Goal: Task Accomplishment & Management: Use online tool/utility

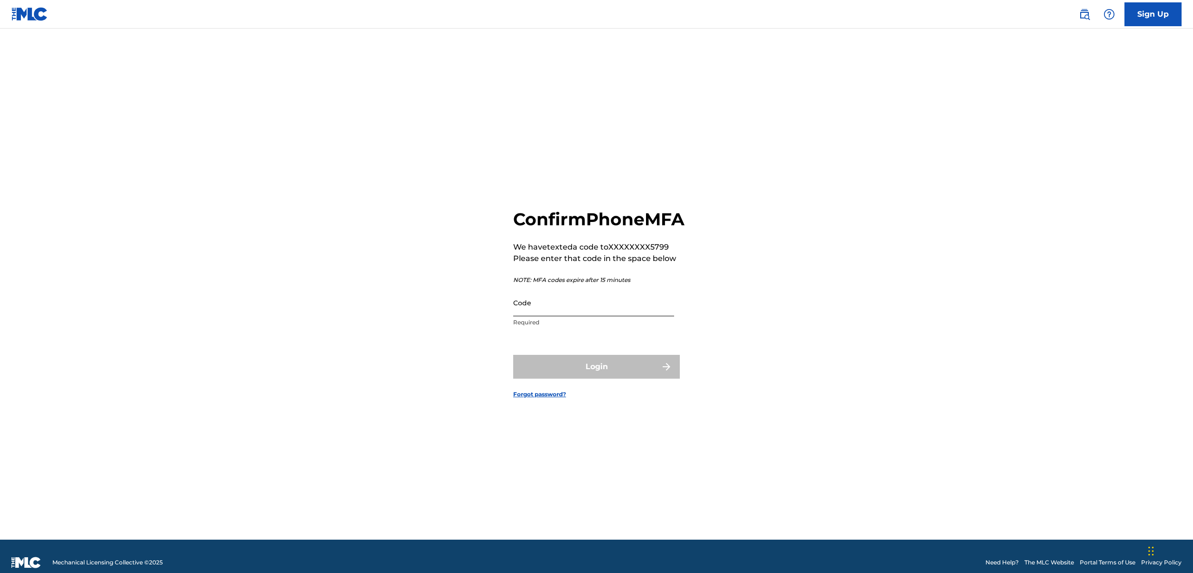
click at [558, 316] on input "Code" at bounding box center [593, 302] width 161 height 27
type input "845188"
click at [513, 355] on button "Login" at bounding box center [596, 367] width 167 height 24
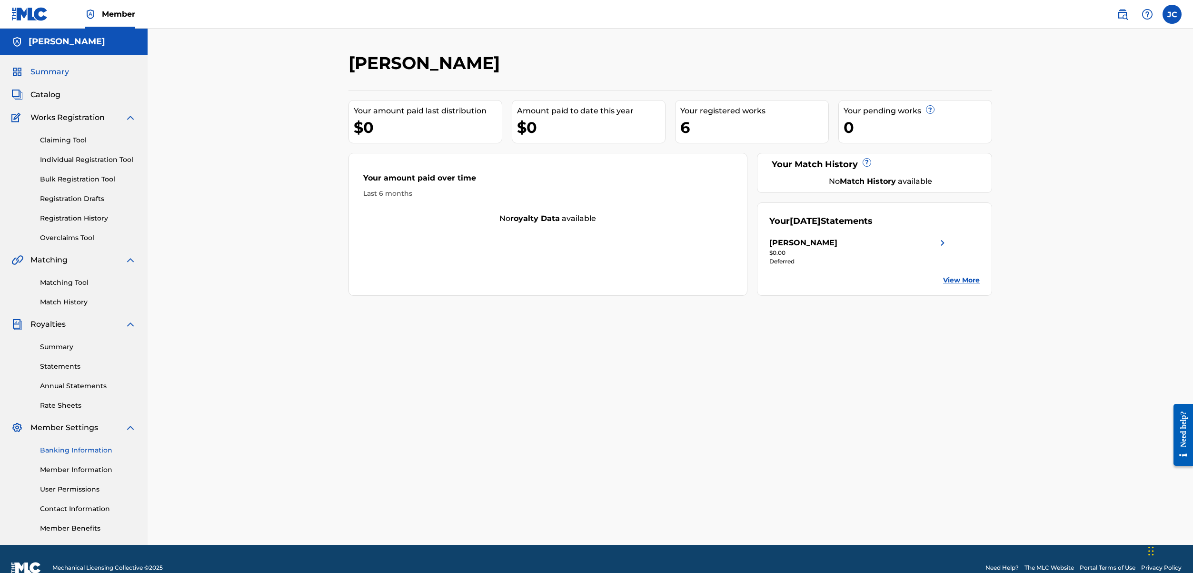
click at [63, 448] on link "Banking Information" at bounding box center [88, 450] width 96 height 10
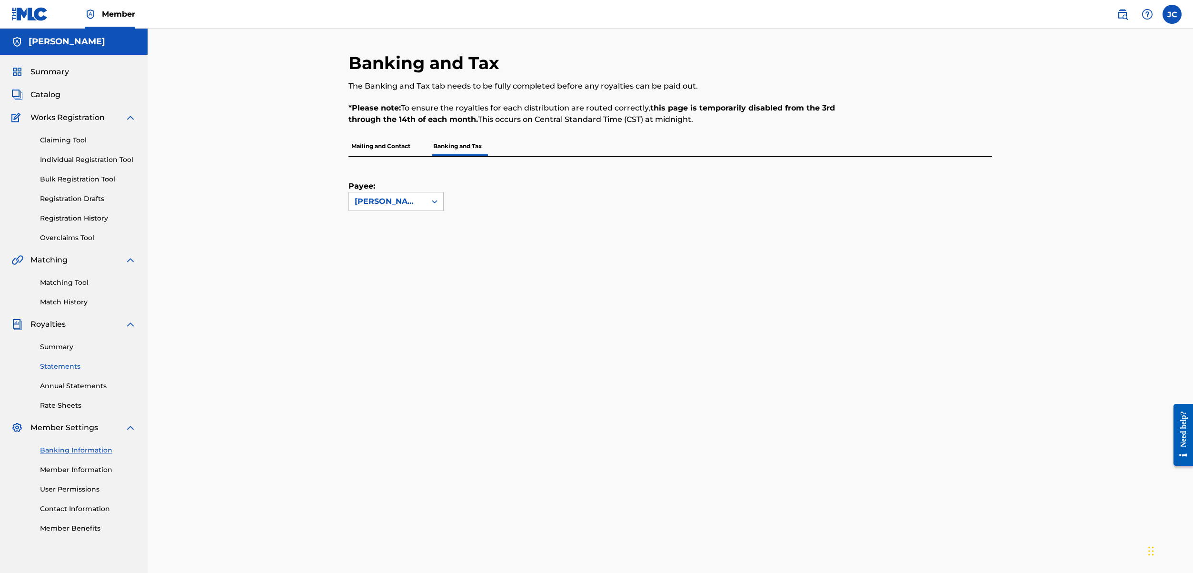
click at [64, 365] on link "Statements" at bounding box center [88, 366] width 96 height 10
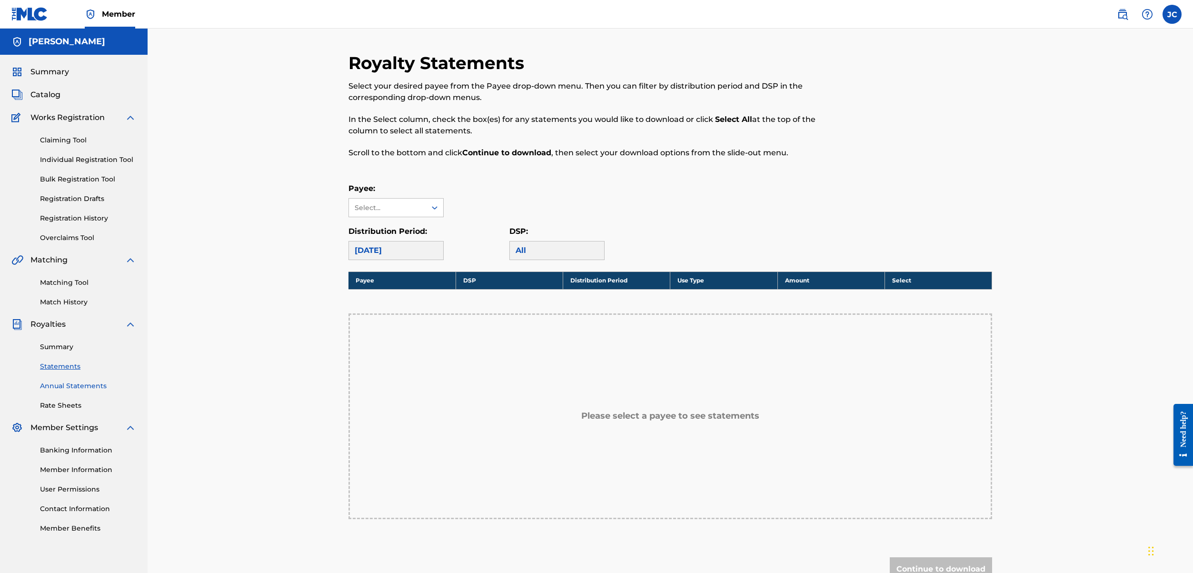
click at [64, 388] on link "Annual Statements" at bounding box center [88, 386] width 96 height 10
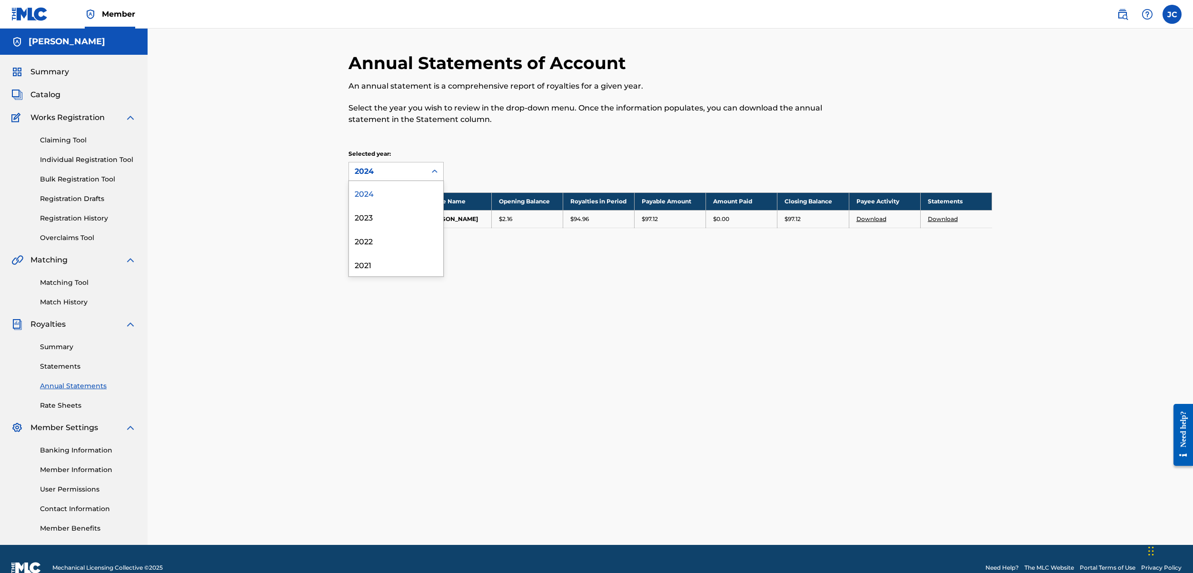
click at [412, 170] on div "2024" at bounding box center [388, 171] width 66 height 11
click at [516, 181] on div "Annual Statements of Account An annual statement is a comprehensive report of r…" at bounding box center [669, 151] width 643 height 199
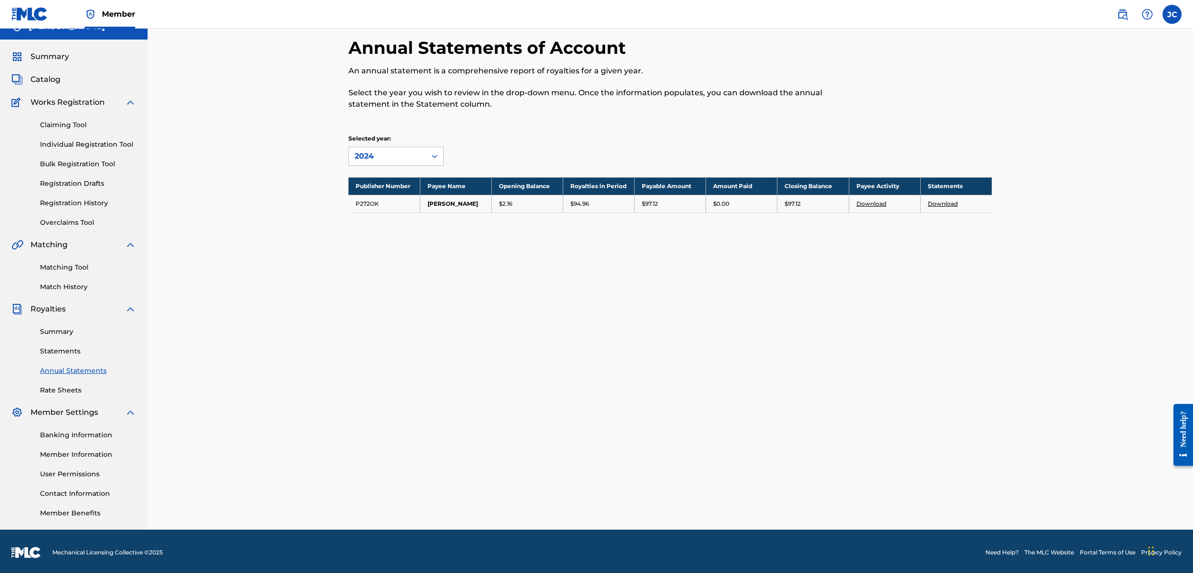
scroll to position [18, 0]
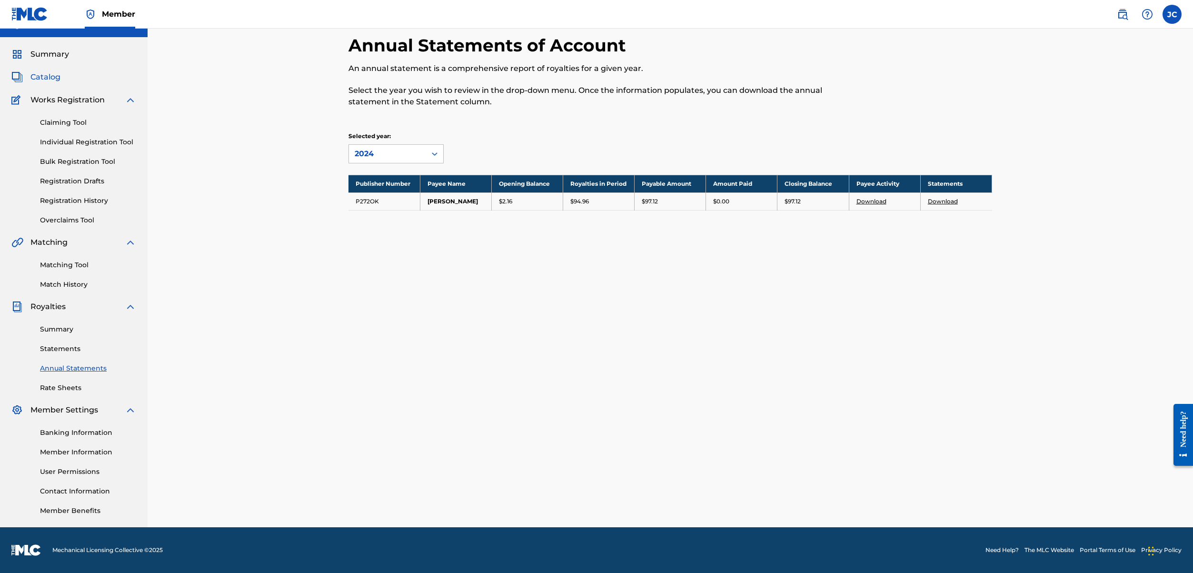
click at [57, 78] on span "Catalog" at bounding box center [45, 76] width 30 height 11
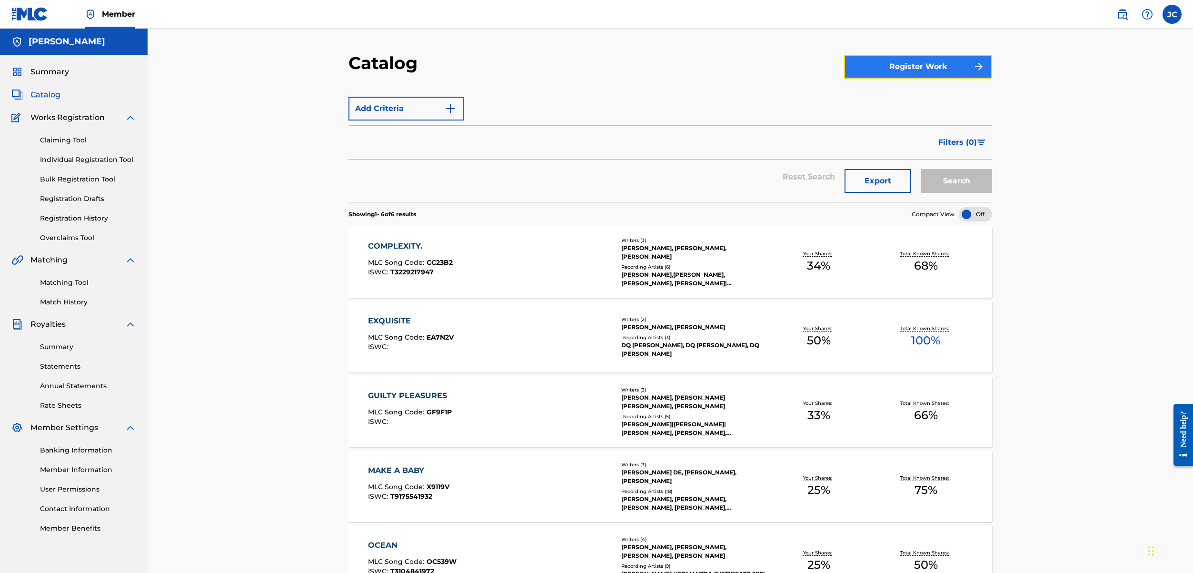
click at [935, 64] on button "Register Work" at bounding box center [918, 67] width 148 height 24
click at [883, 97] on link "Individual" at bounding box center [918, 97] width 148 height 23
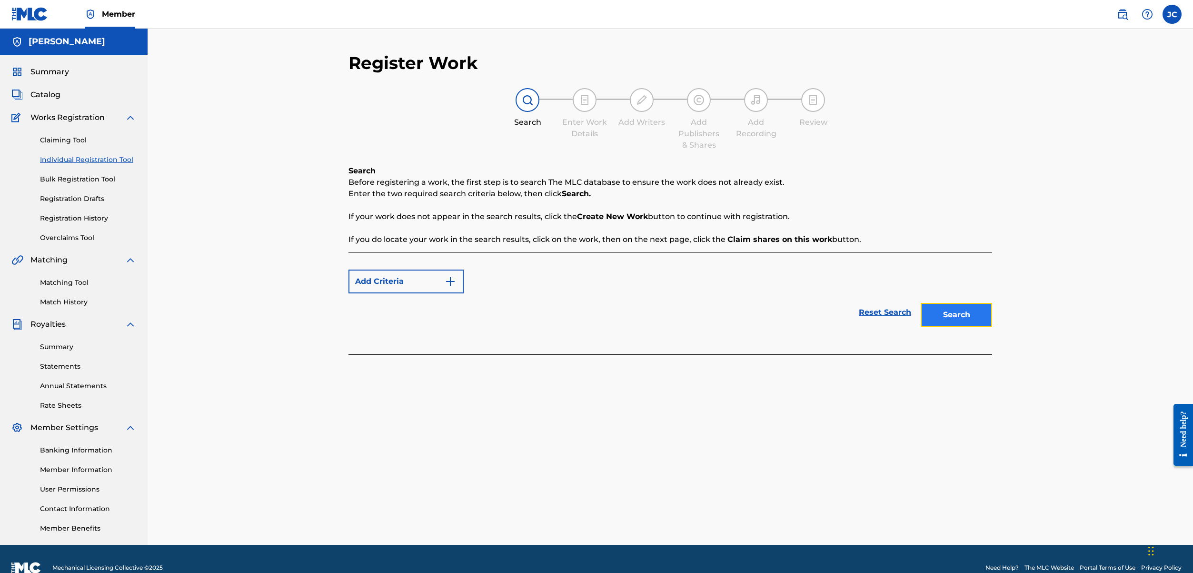
click at [970, 317] on button "Search" at bounding box center [955, 315] width 71 height 24
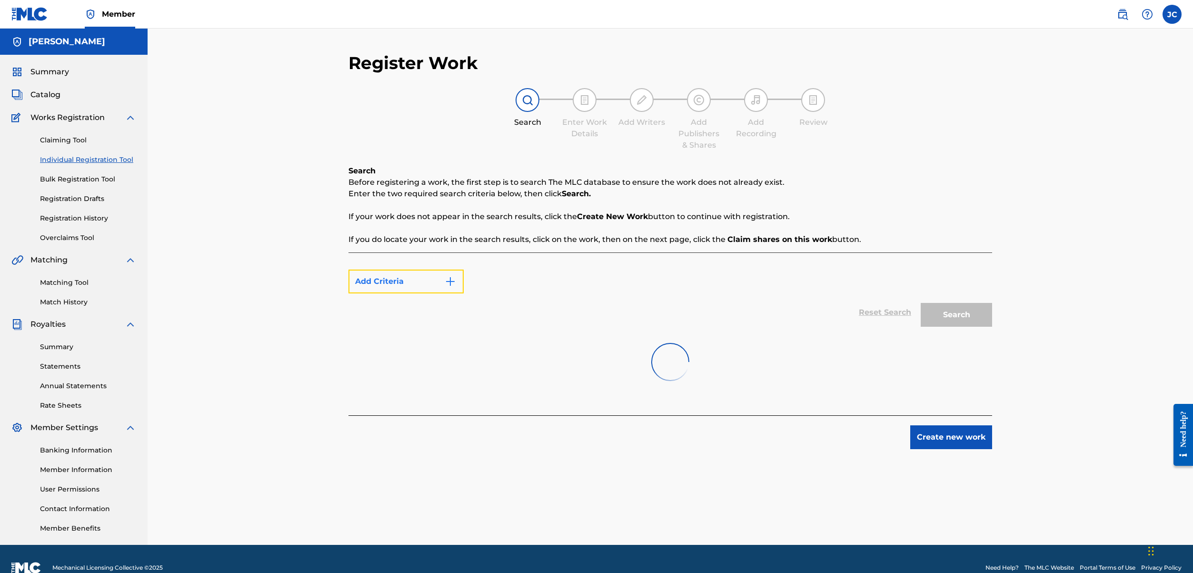
click at [418, 276] on button "Add Criteria" at bounding box center [405, 281] width 115 height 24
click at [750, 328] on div "Reset Search Search" at bounding box center [669, 312] width 643 height 38
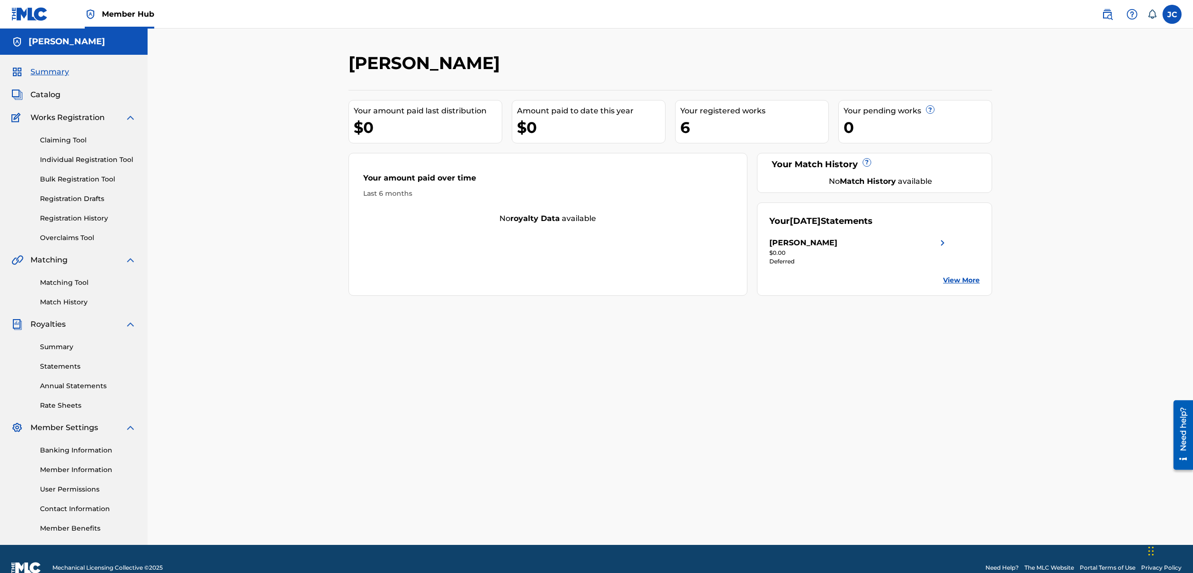
click at [43, 71] on span "Summary" at bounding box center [49, 71] width 39 height 11
click at [62, 138] on link "Claiming Tool" at bounding box center [88, 140] width 96 height 10
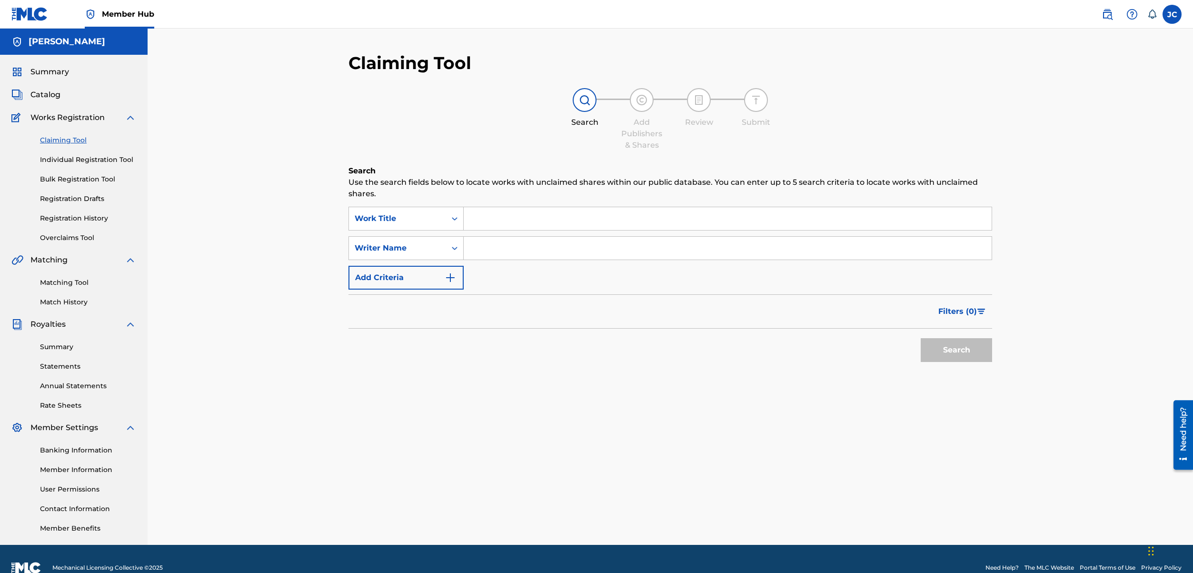
click at [510, 226] on input "Search Form" at bounding box center [728, 218] width 528 height 23
type input "love laced"
click at [522, 246] on div "love laced" at bounding box center [656, 239] width 385 height 17
click at [472, 252] on input "Search Form" at bounding box center [728, 248] width 528 height 23
type input "jahmal cantero"
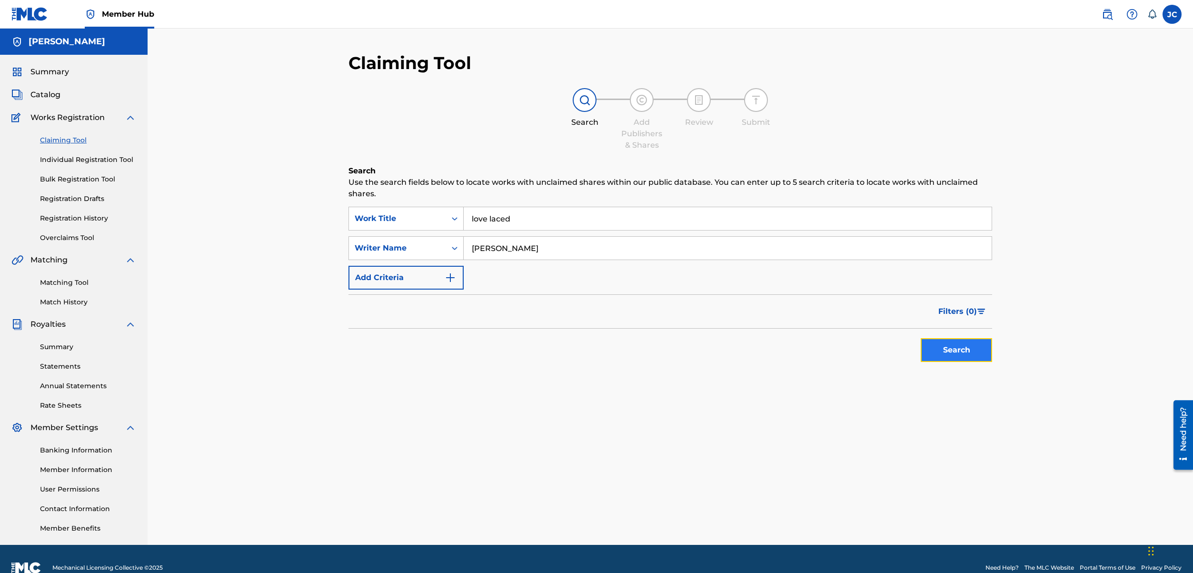
click at [963, 358] on button "Search" at bounding box center [955, 350] width 71 height 24
click at [482, 248] on input "jahmal cantero" at bounding box center [728, 248] width 528 height 23
click at [966, 355] on button "Search" at bounding box center [955, 350] width 71 height 24
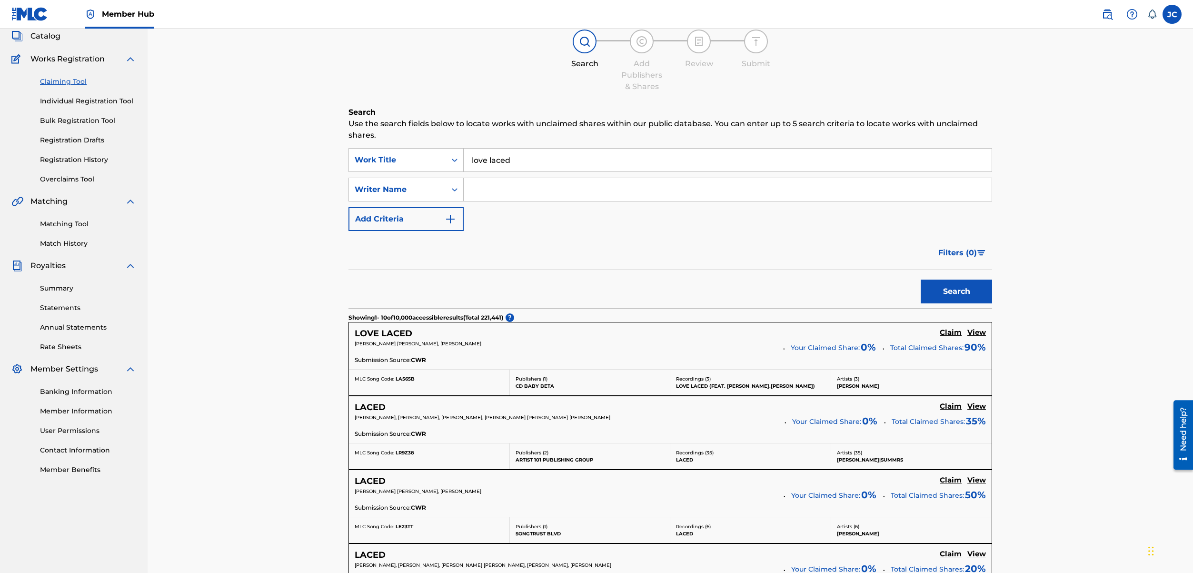
scroll to position [655, 0]
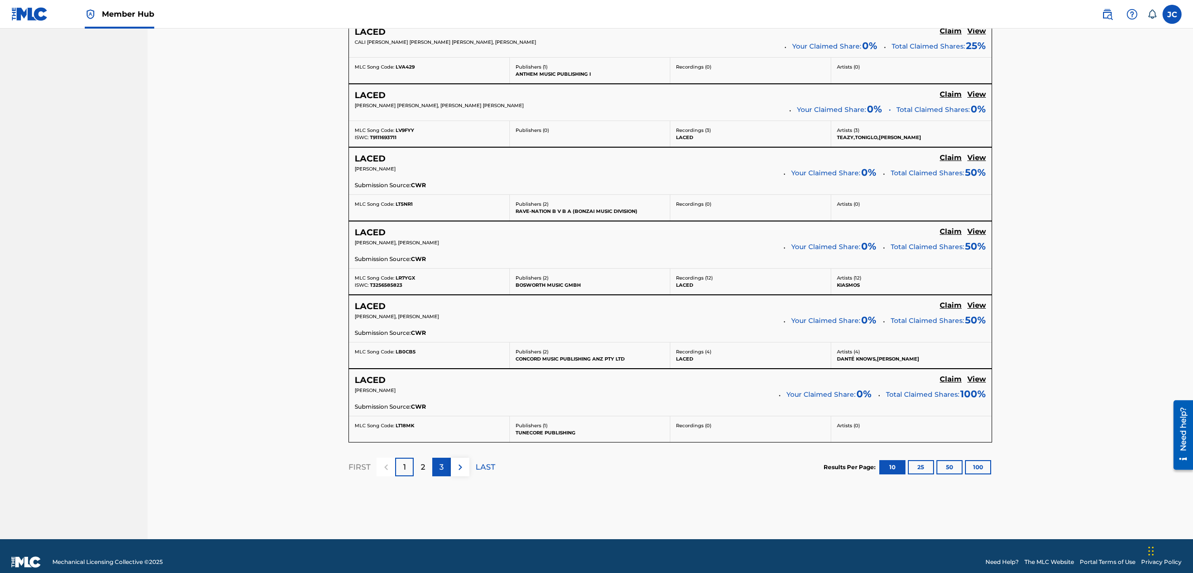
click at [437, 465] on div "3" at bounding box center [441, 466] width 19 height 19
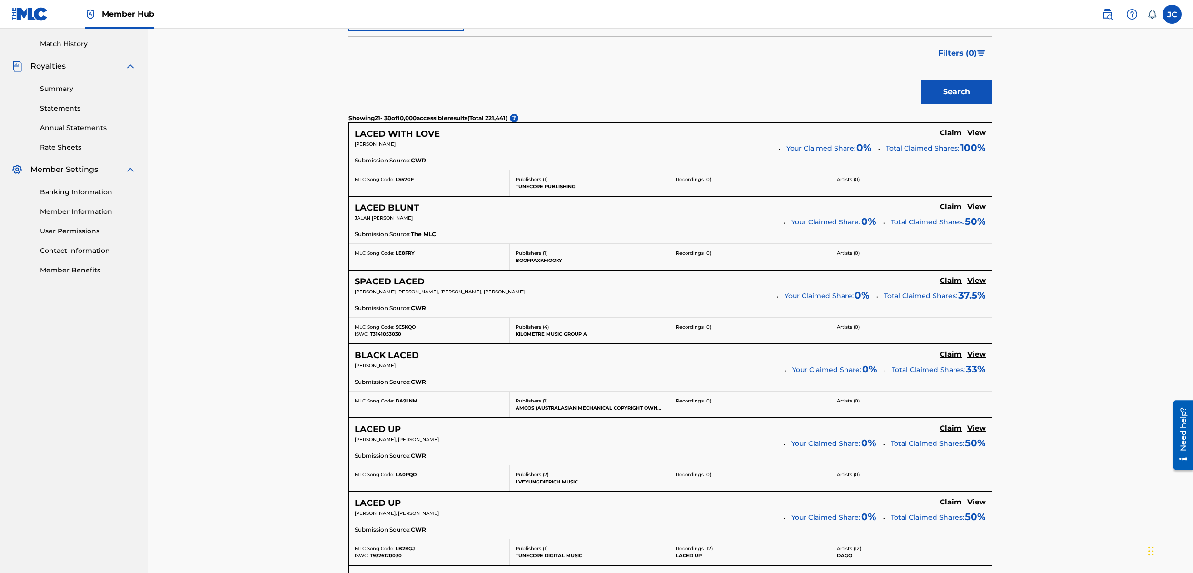
scroll to position [679, 0]
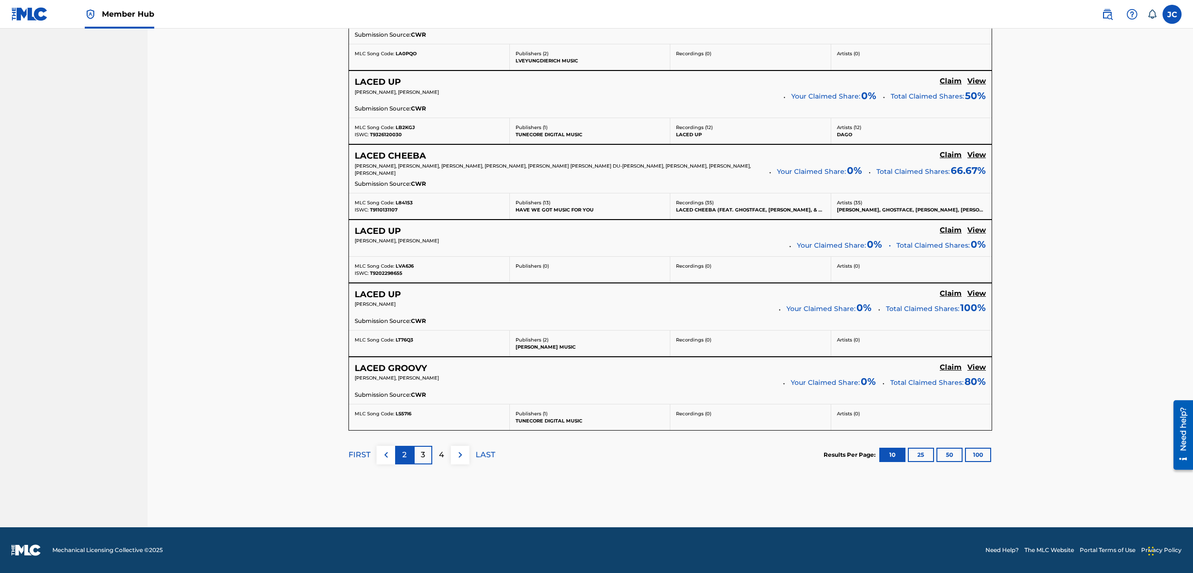
click at [405, 455] on p "2" at bounding box center [404, 454] width 4 height 11
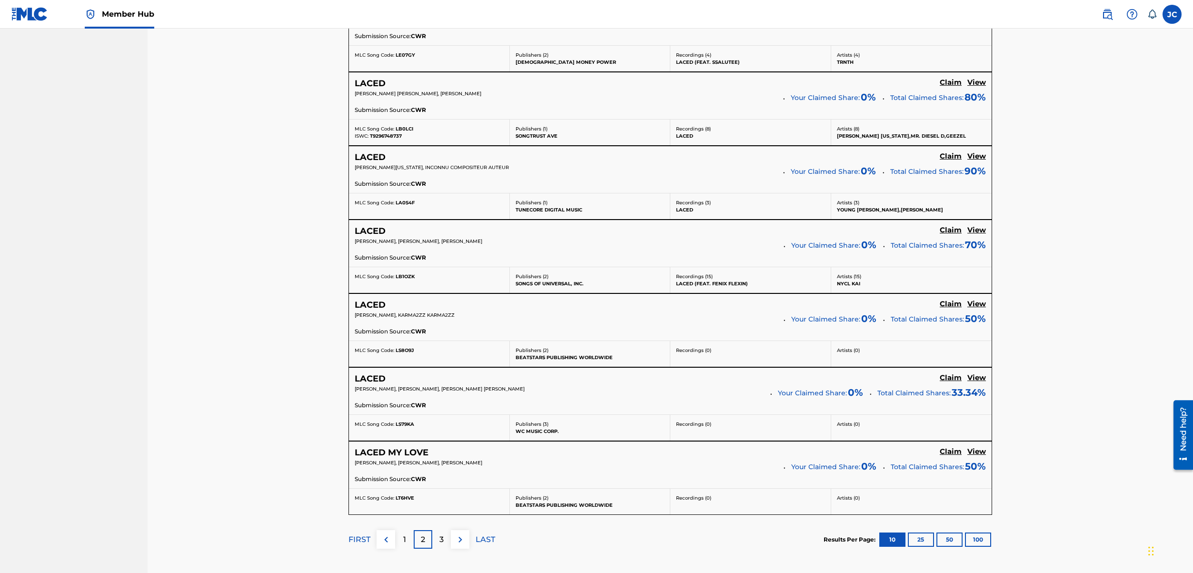
scroll to position [688, 0]
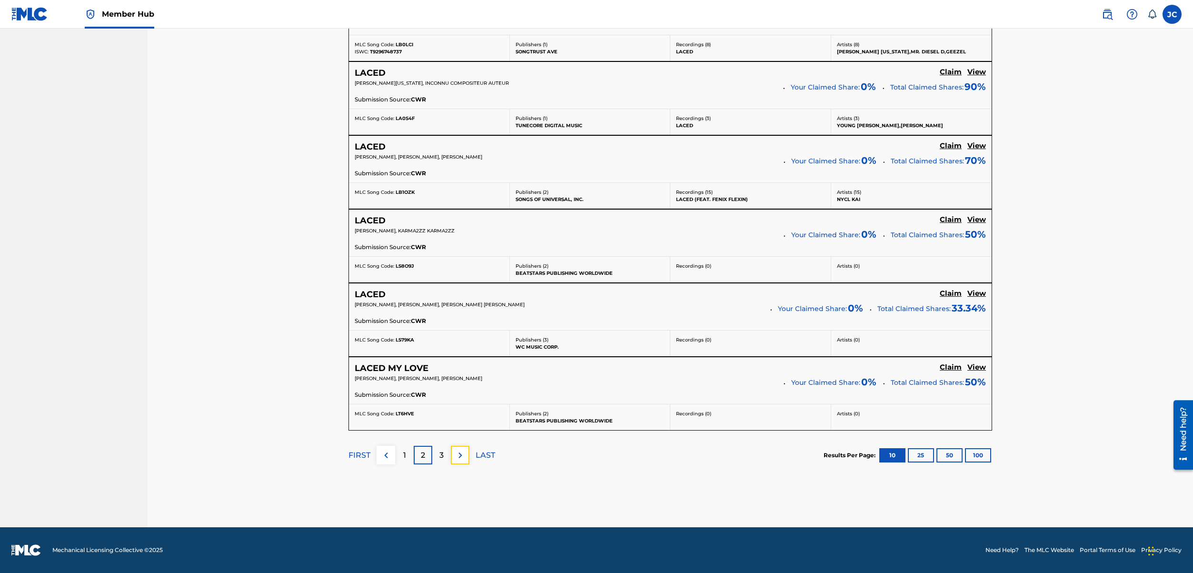
click at [459, 455] on img at bounding box center [460, 454] width 11 height 11
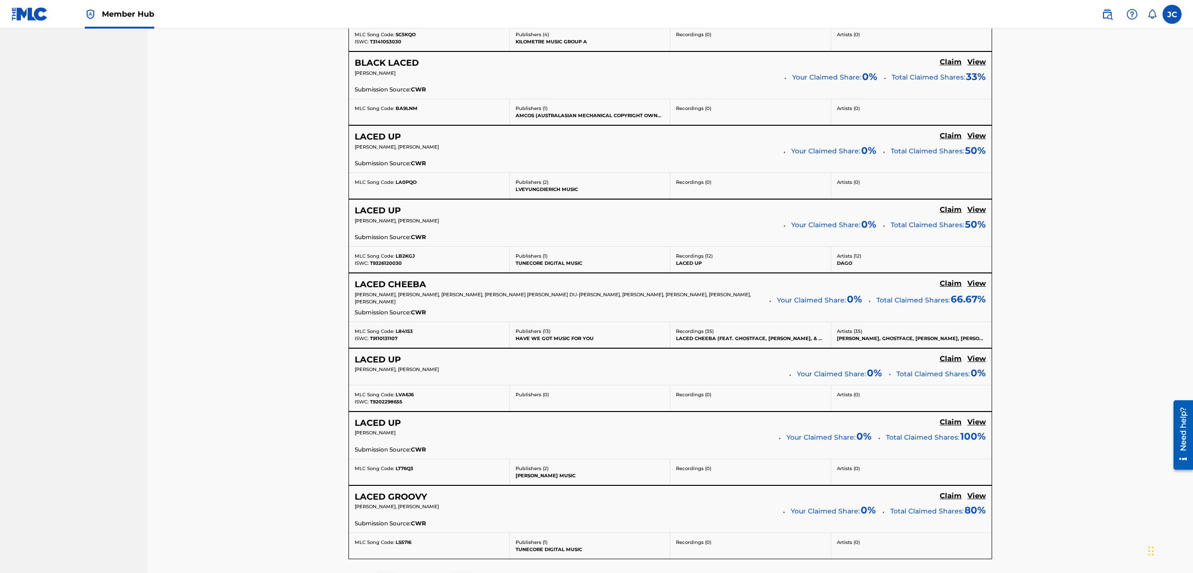
scroll to position [679, 0]
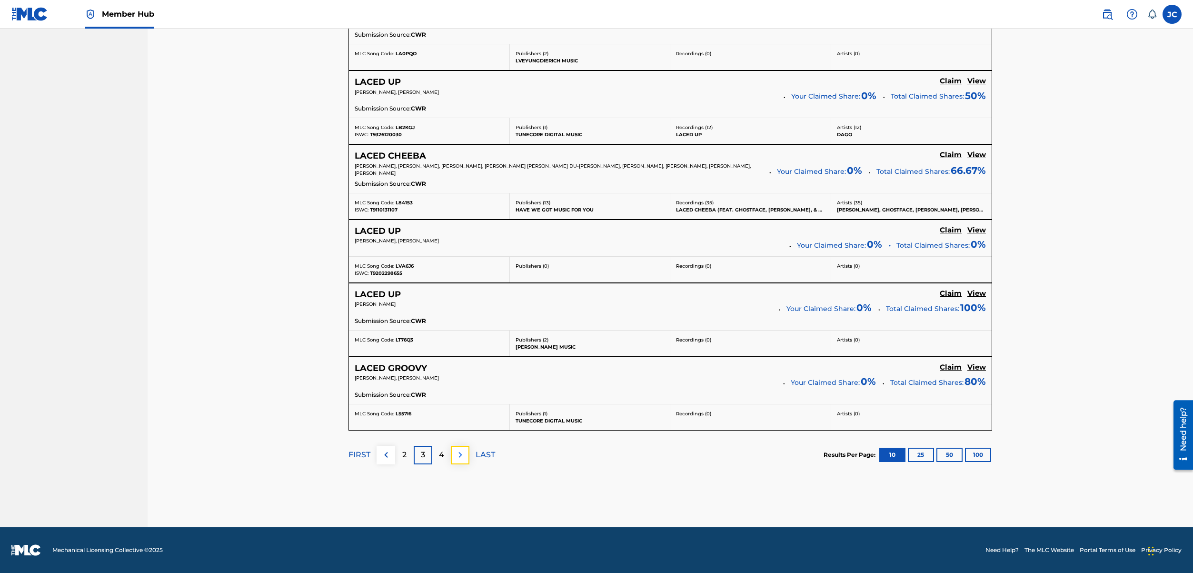
click at [465, 452] on img at bounding box center [460, 454] width 11 height 11
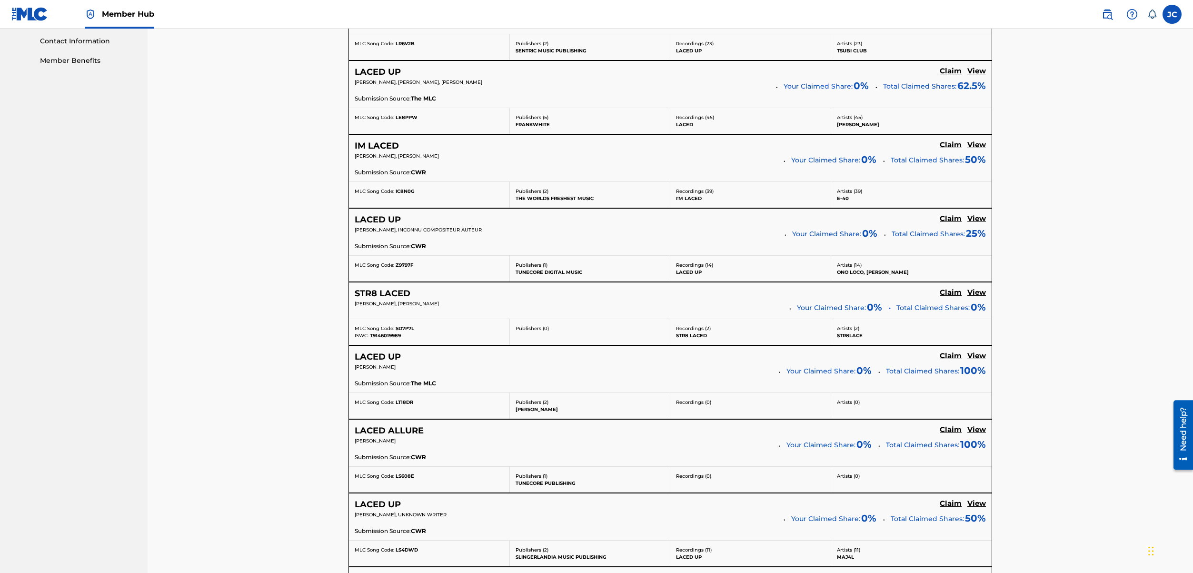
scroll to position [34, 0]
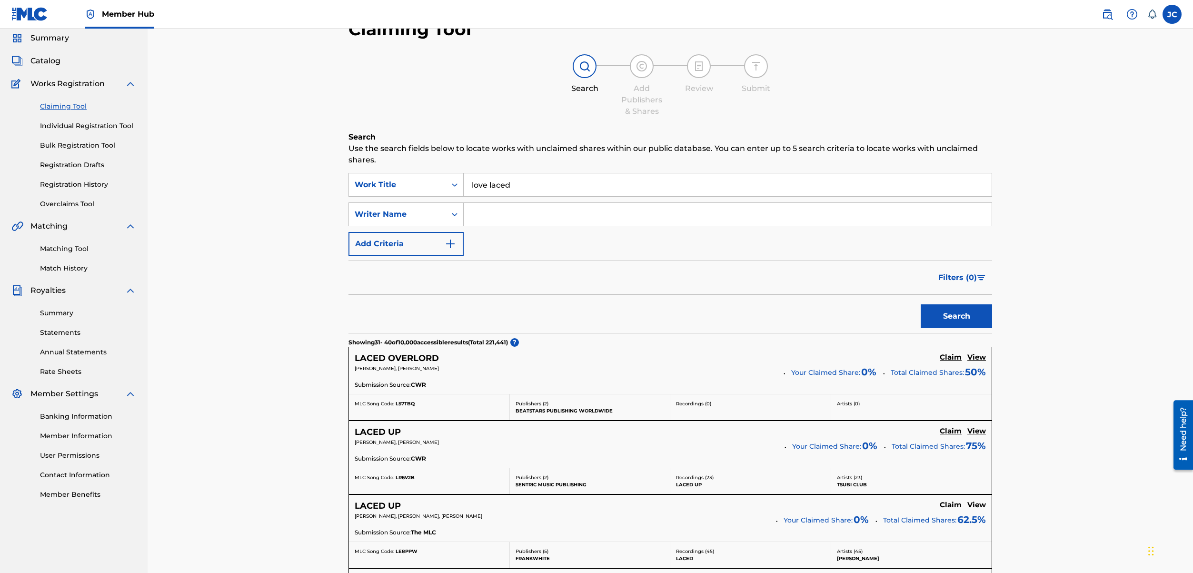
click at [520, 187] on input "love laced" at bounding box center [728, 184] width 528 height 23
type input "\"
click at [507, 186] on input "\" at bounding box center [728, 184] width 528 height 23
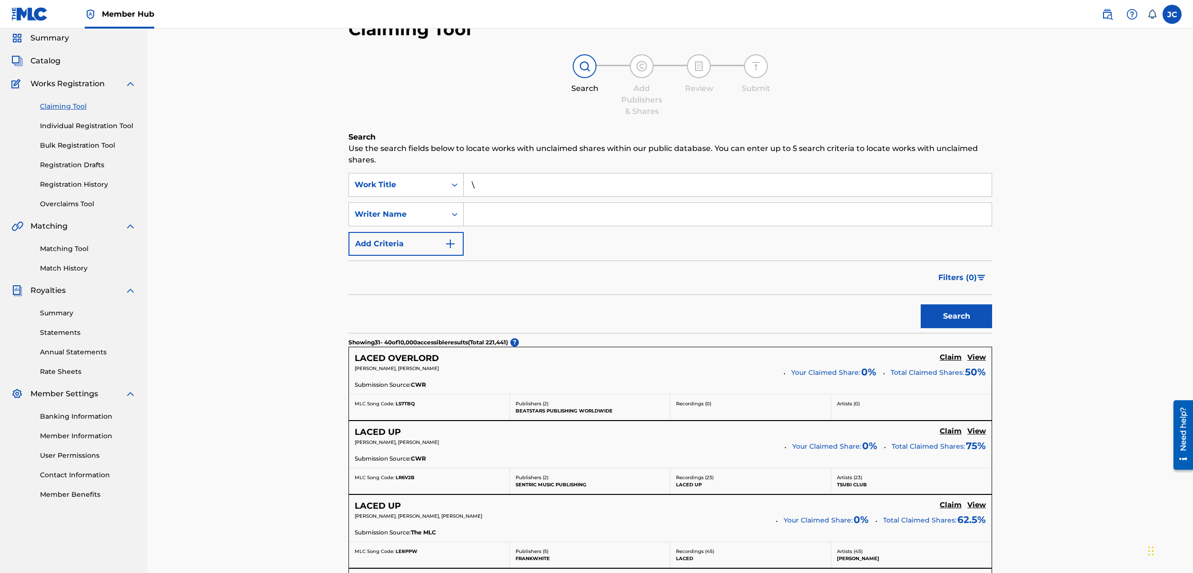
click at [507, 186] on input "\" at bounding box center [728, 184] width 528 height 23
click at [499, 214] on input "Search Form" at bounding box center [728, 214] width 528 height 23
type input "vandell andrew"
click at [920, 304] on button "Search" at bounding box center [955, 316] width 71 height 24
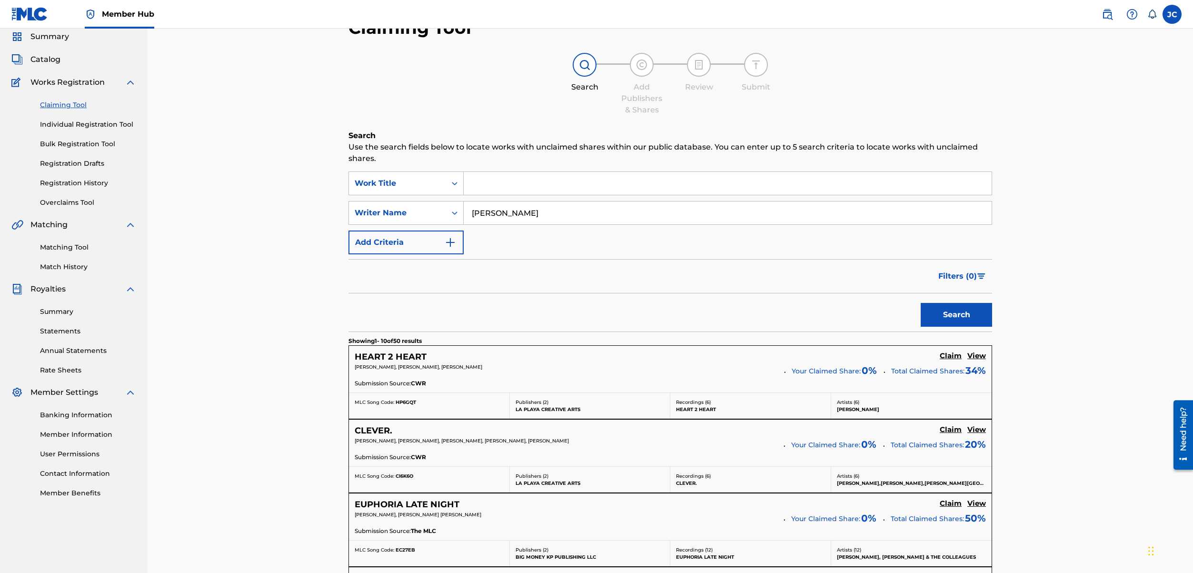
scroll to position [301, 0]
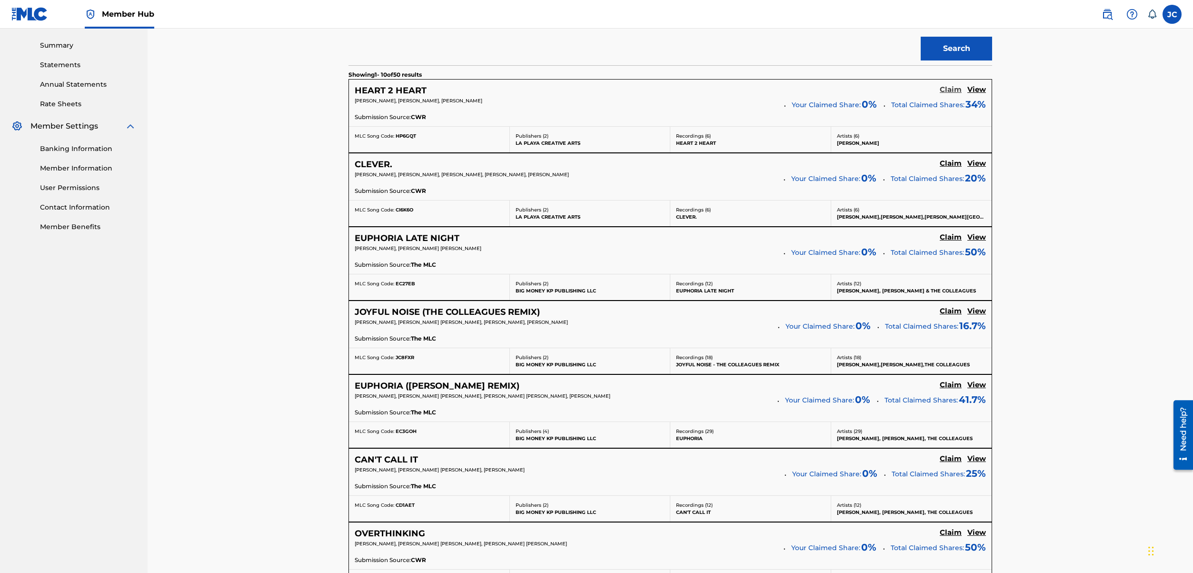
click at [950, 90] on h5 "Claim" at bounding box center [951, 89] width 22 height 9
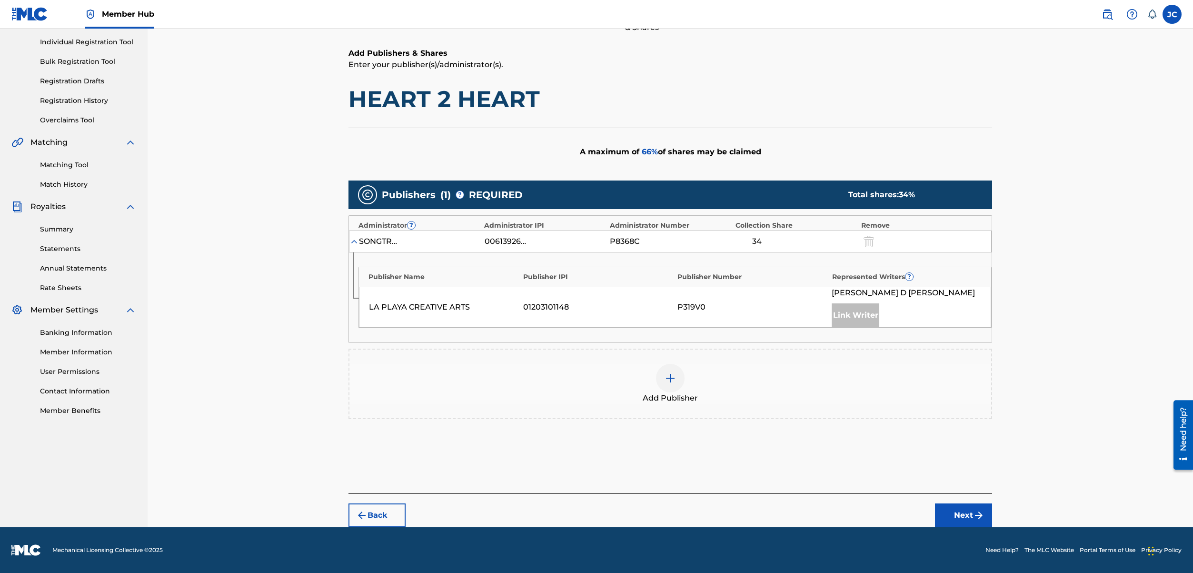
click at [942, 131] on div "A maximum of 66 % of shares may be claimed" at bounding box center [669, 152] width 643 height 48
click at [686, 56] on h6 "Add Publishers & Shares" at bounding box center [669, 53] width 643 height 11
click at [751, 85] on h1 "HEART 2 HEART" at bounding box center [669, 99] width 643 height 29
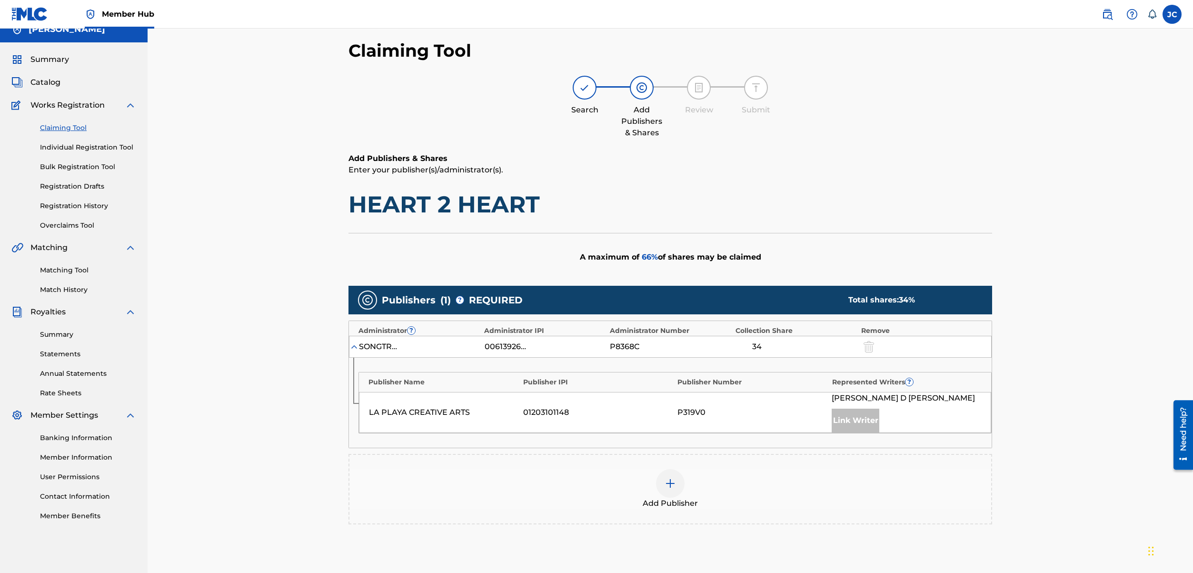
scroll to position [0, 0]
